Goal: Task Accomplishment & Management: Use online tool/utility

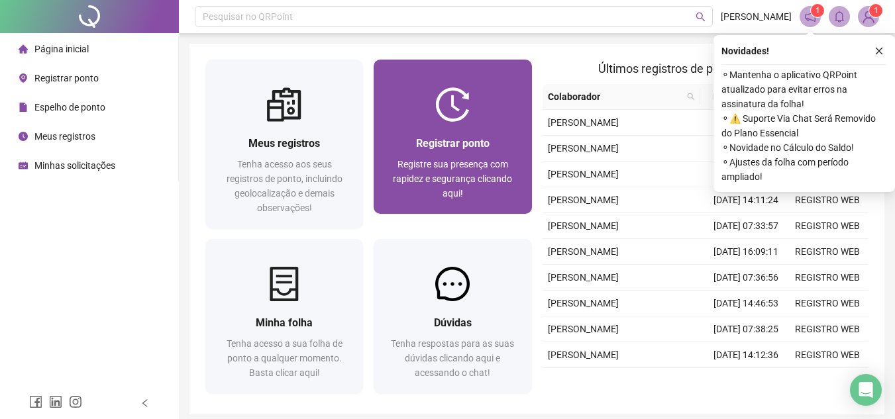
click at [444, 119] on img at bounding box center [452, 104] width 34 height 34
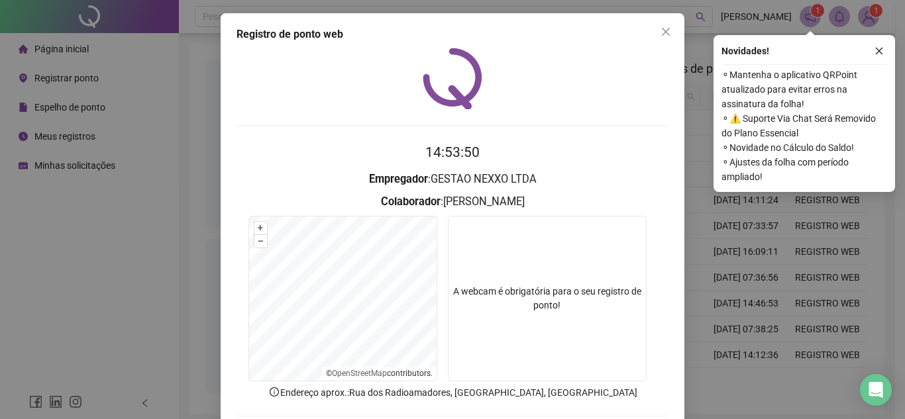
scroll to position [69, 0]
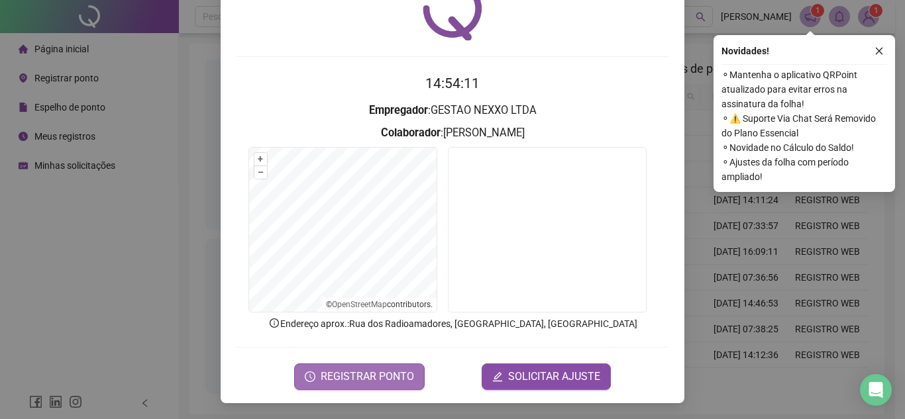
click at [364, 372] on span "REGISTRAR PONTO" at bounding box center [367, 377] width 93 height 16
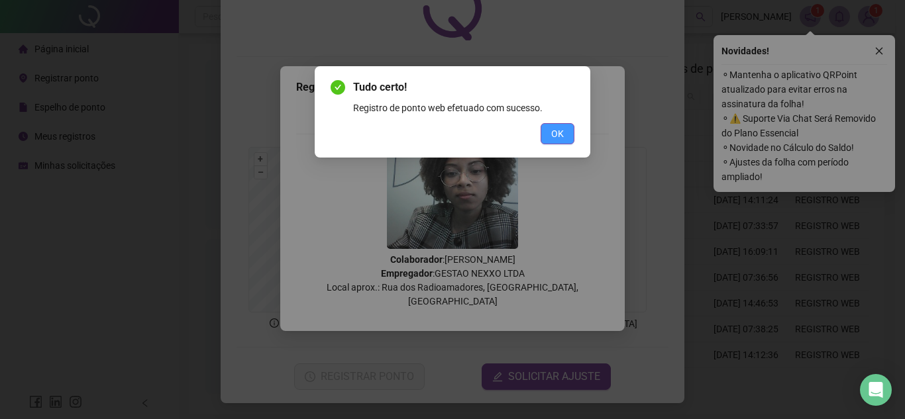
click at [553, 131] on span "OK" at bounding box center [557, 134] width 13 height 15
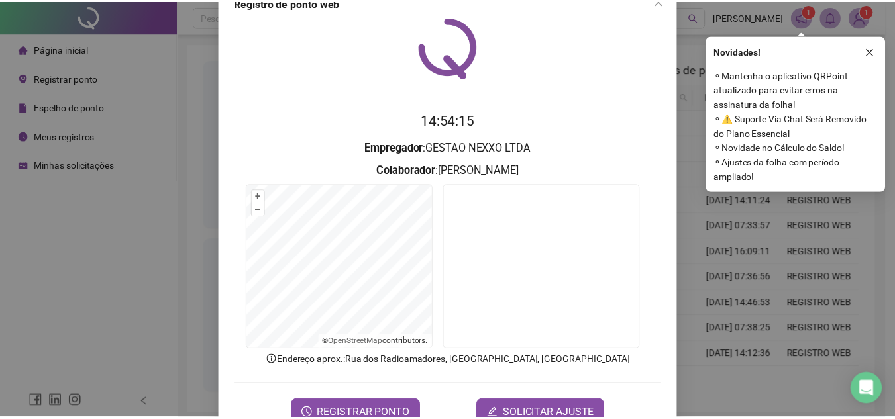
scroll to position [0, 0]
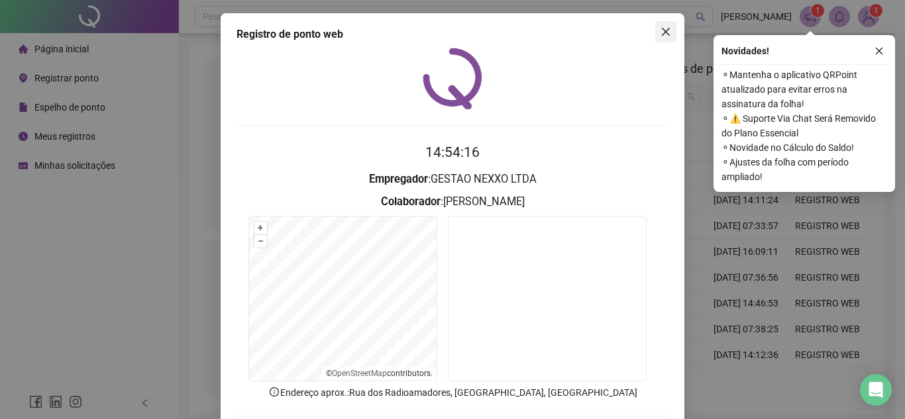
click at [663, 32] on icon "close" at bounding box center [666, 32] width 11 height 11
